Goal: Task Accomplishment & Management: Manage account settings

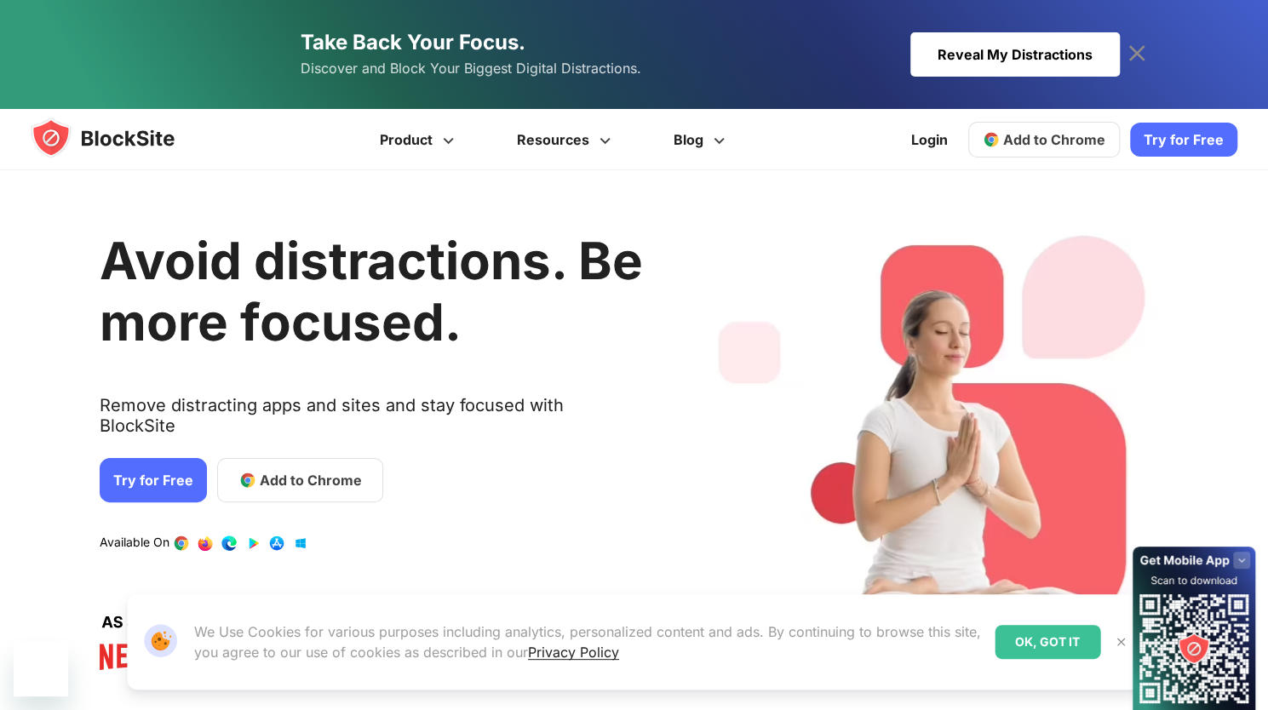
click at [937, 37] on div "Reveal My Distractions" at bounding box center [1014, 54] width 209 height 44
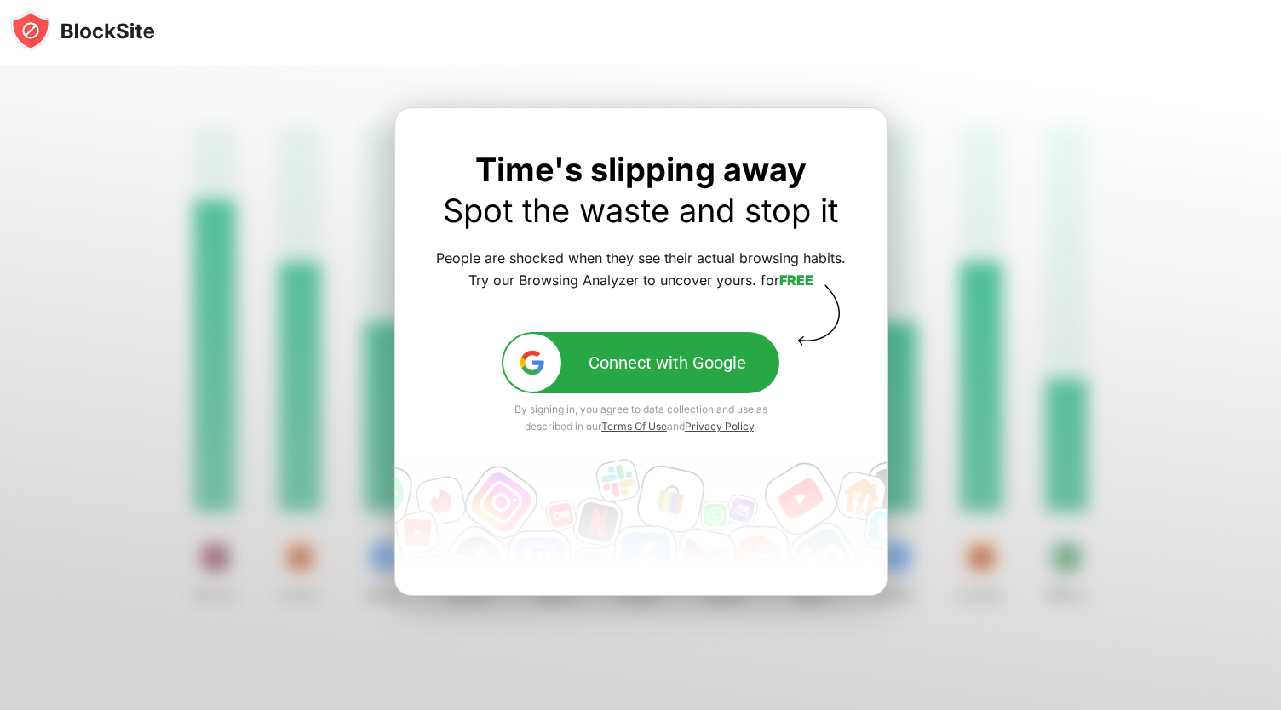
click at [538, 359] on img at bounding box center [532, 362] width 29 height 29
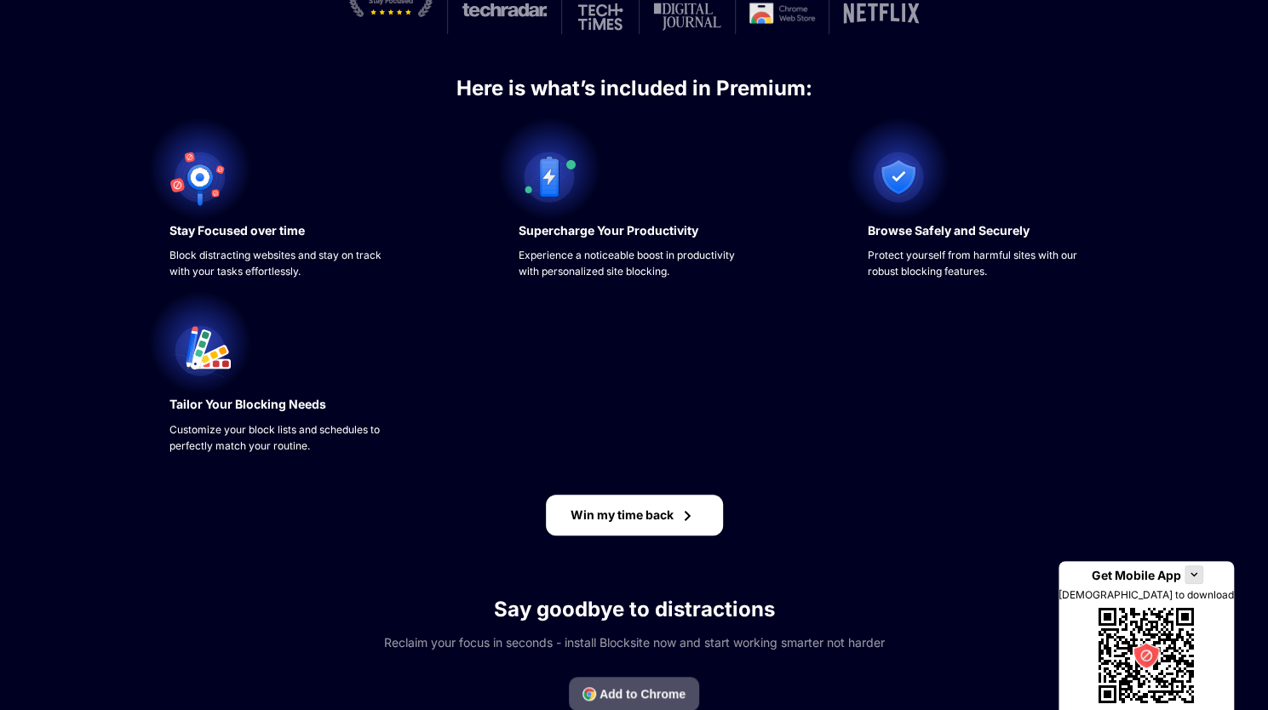
scroll to position [513, 0]
click at [670, 514] on div "Win my time back" at bounding box center [622, 515] width 103 height 14
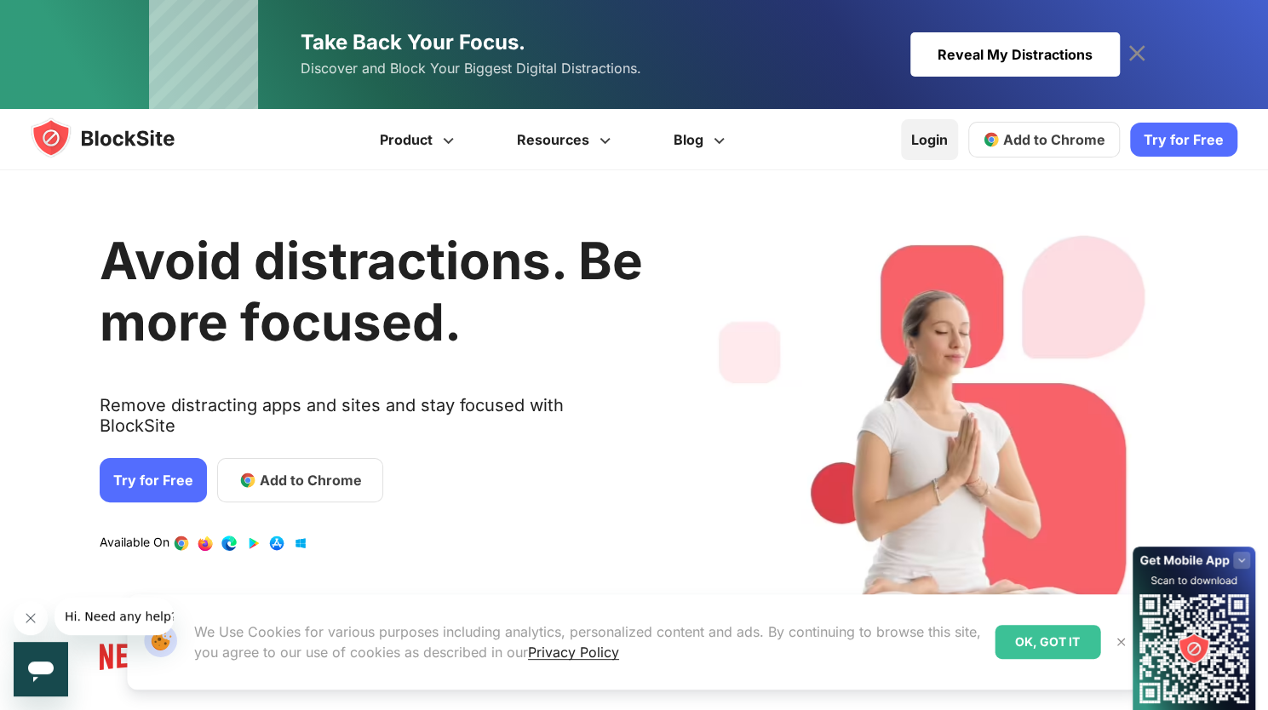
click at [932, 139] on link "Login" at bounding box center [929, 139] width 57 height 41
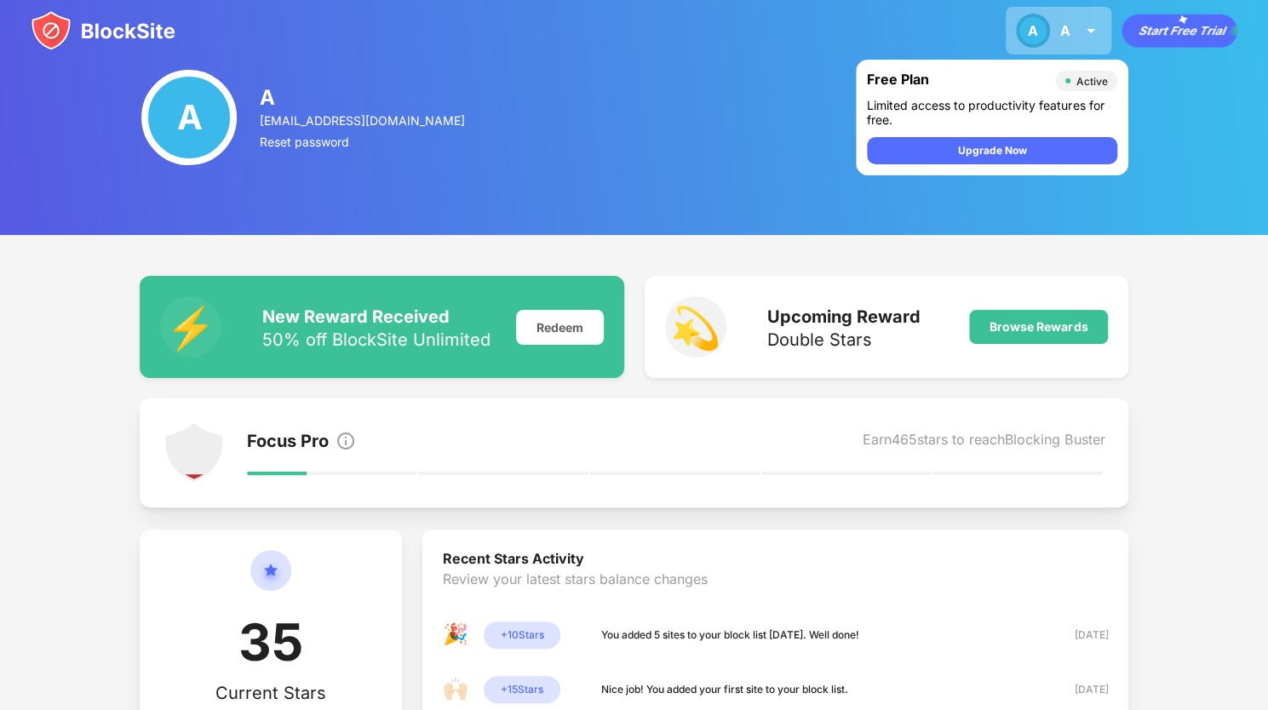
click at [1055, 37] on div "A A A A View Account Insights Premium Rewards Settings Support Log Out" at bounding box center [1059, 31] width 106 height 48
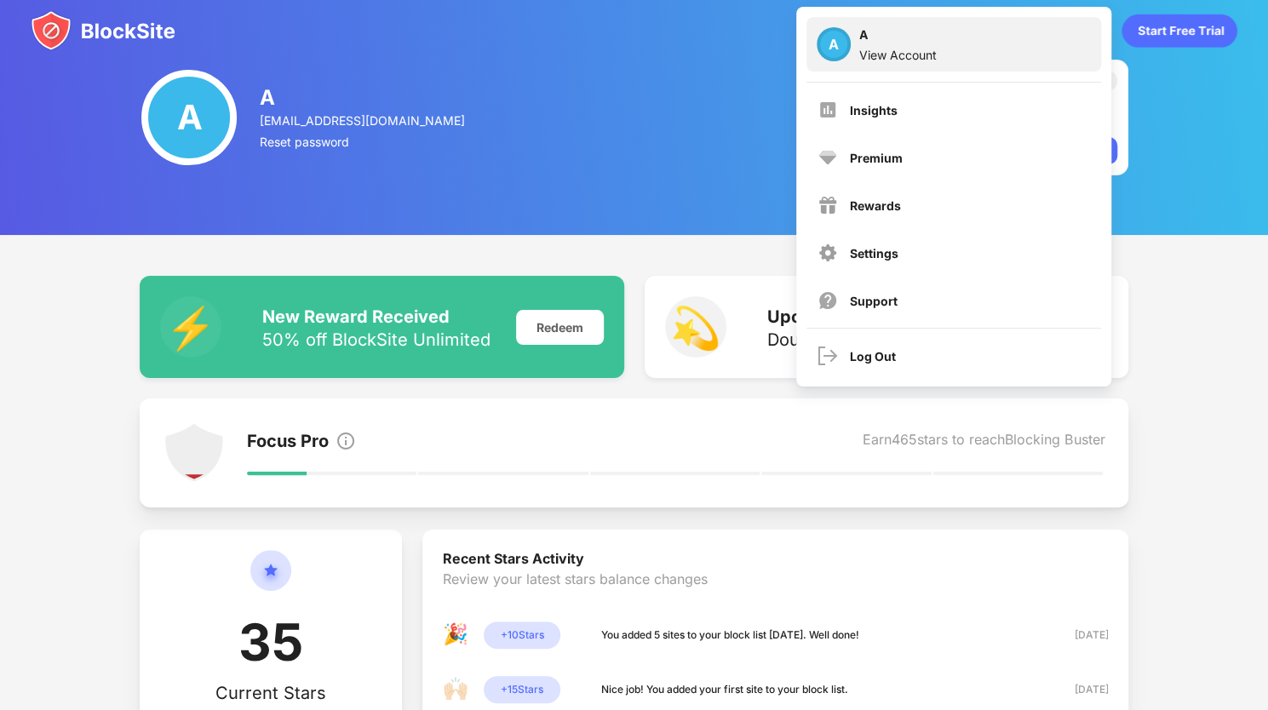
click at [984, 54] on div "A A View Account" at bounding box center [953, 44] width 295 height 55
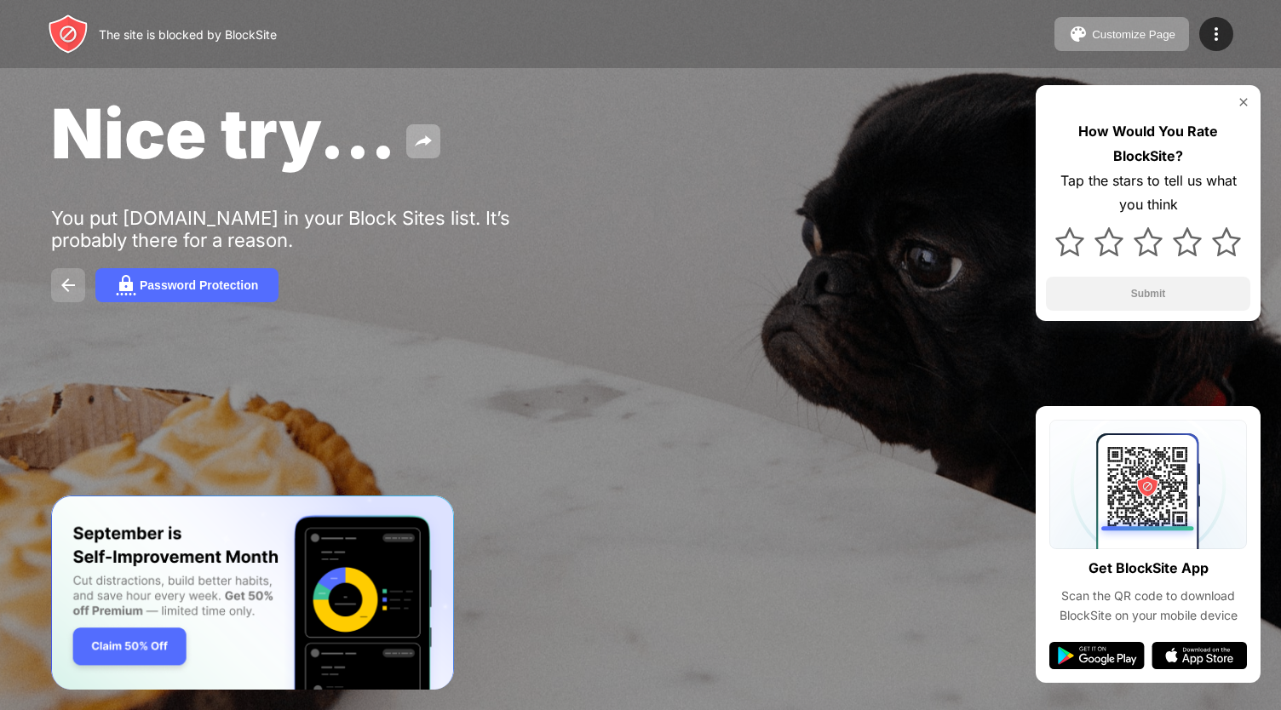
click at [68, 277] on img at bounding box center [68, 285] width 20 height 20
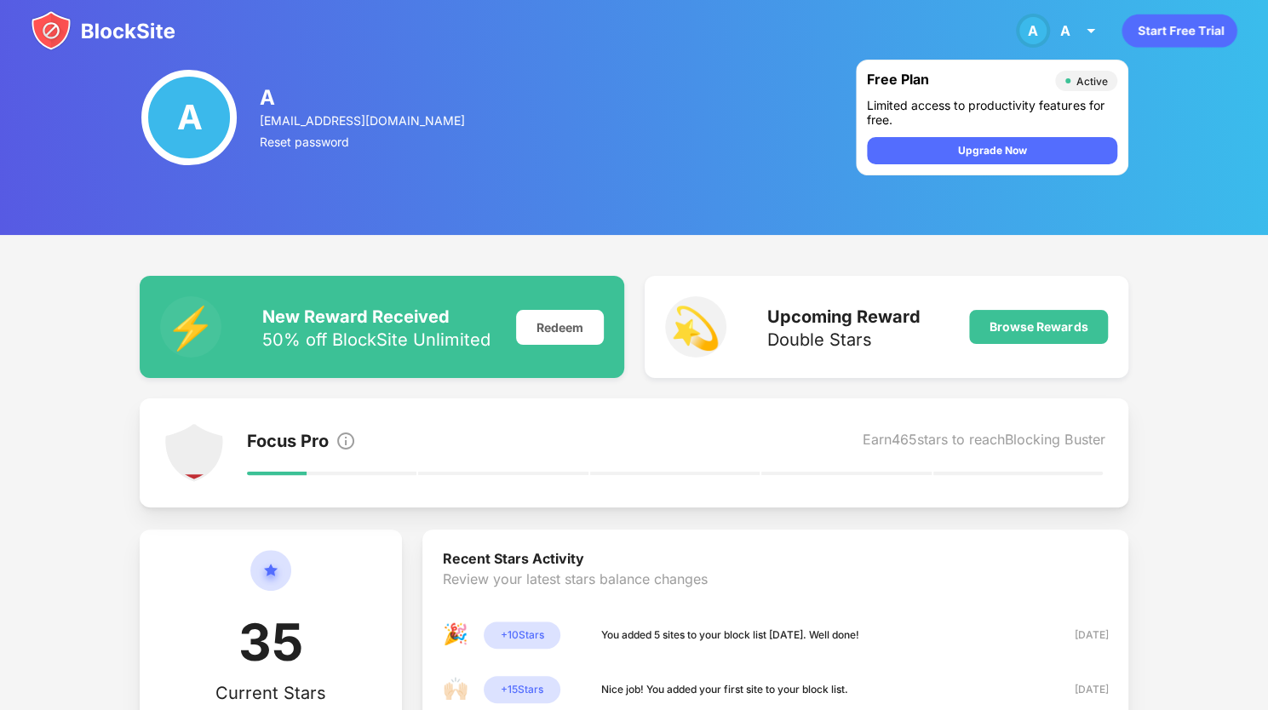
click at [89, 33] on img at bounding box center [103, 30] width 145 height 41
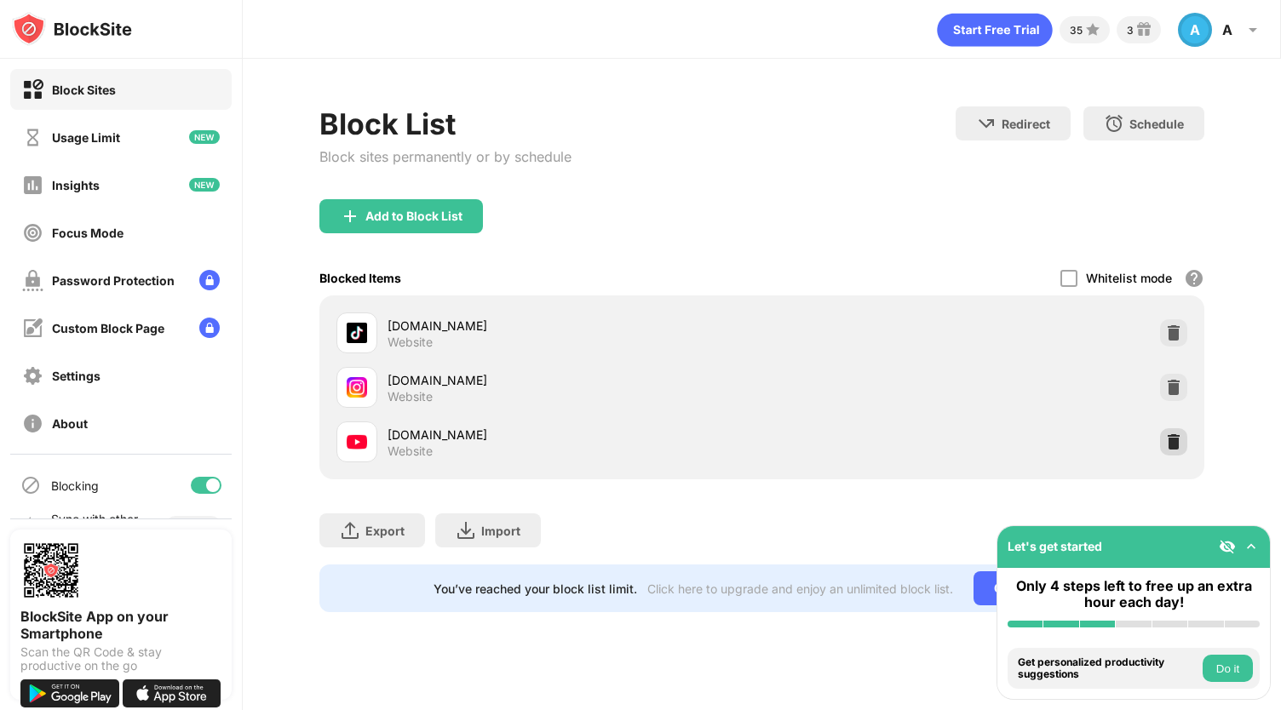
click at [1168, 439] on img at bounding box center [1173, 441] width 17 height 17
